Goal: Task Accomplishment & Management: Complete application form

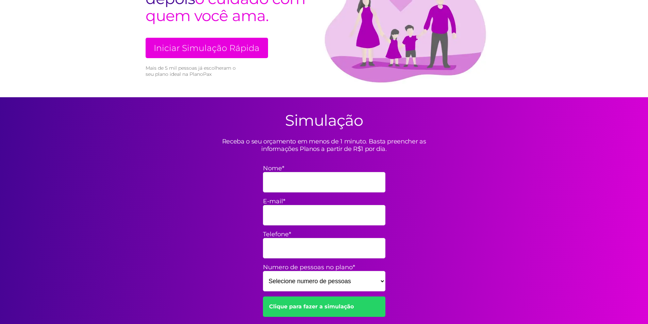
scroll to position [136, 0]
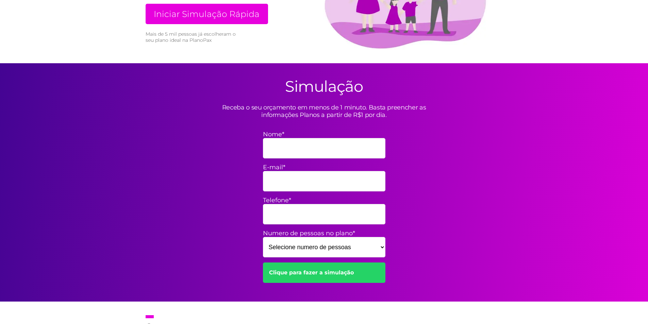
click at [298, 151] on input "Nome*" at bounding box center [324, 148] width 122 height 20
type input "[PERSON_NAME]"
click at [296, 175] on input "E-mail*" at bounding box center [324, 181] width 122 height 20
type input "[EMAIL_ADDRESS][DOMAIN_NAME]"
click at [339, 218] on input "Telefone*" at bounding box center [324, 214] width 122 height 20
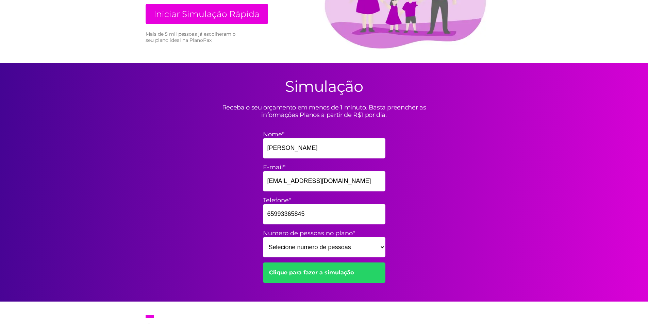
type input "65993365845"
click at [373, 248] on select "Selecione numero de pessoas 1 2 3 4 5 6 7 8 9 10 11 12 13 14 15" at bounding box center [324, 247] width 122 height 20
select select "1"
click at [263, 237] on select "Selecione numero de pessoas 1 2 3 4 5 6 7 8 9 10 11 12 13 14 15" at bounding box center [324, 247] width 122 height 20
click at [369, 274] on link "Clique para fazer a simulação" at bounding box center [324, 272] width 122 height 20
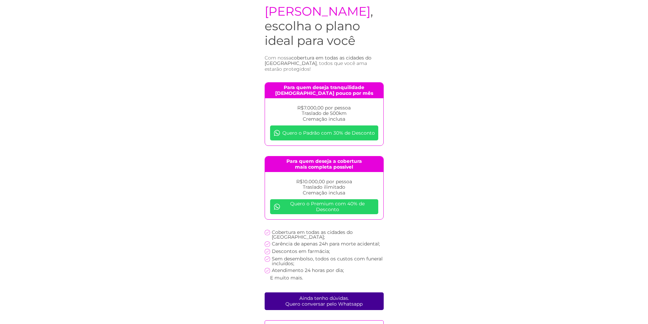
scroll to position [32, 0]
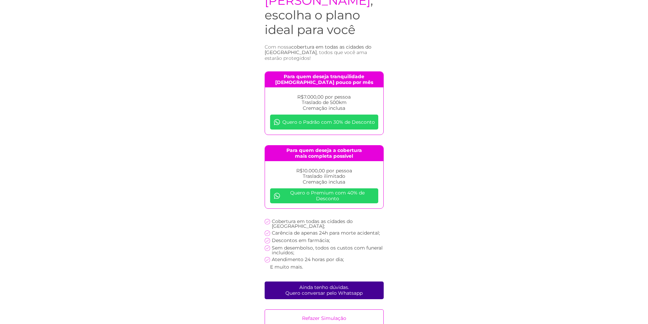
click at [316, 283] on link "Ainda tenho dúvidas. Quero conversar pelo Whatsapp" at bounding box center [323, 290] width 119 height 18
